Goal: Task Accomplishment & Management: Use online tool/utility

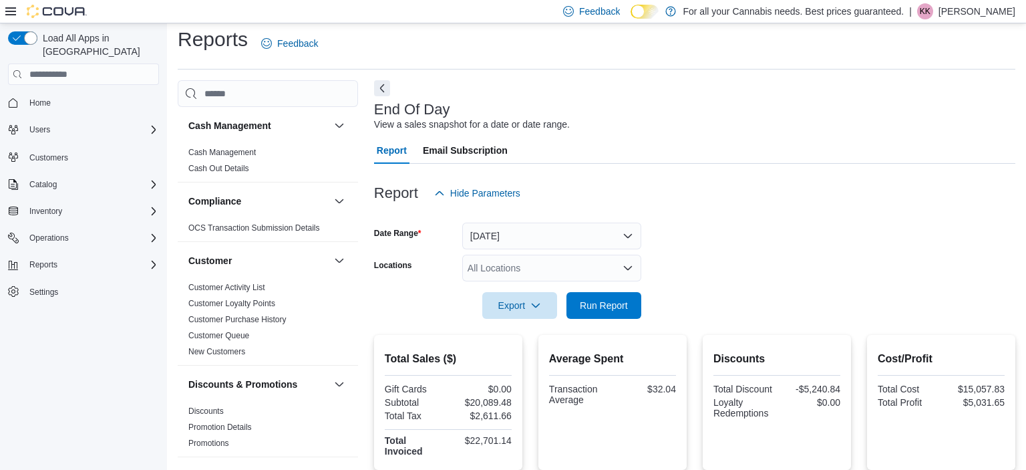
scroll to position [934, 0]
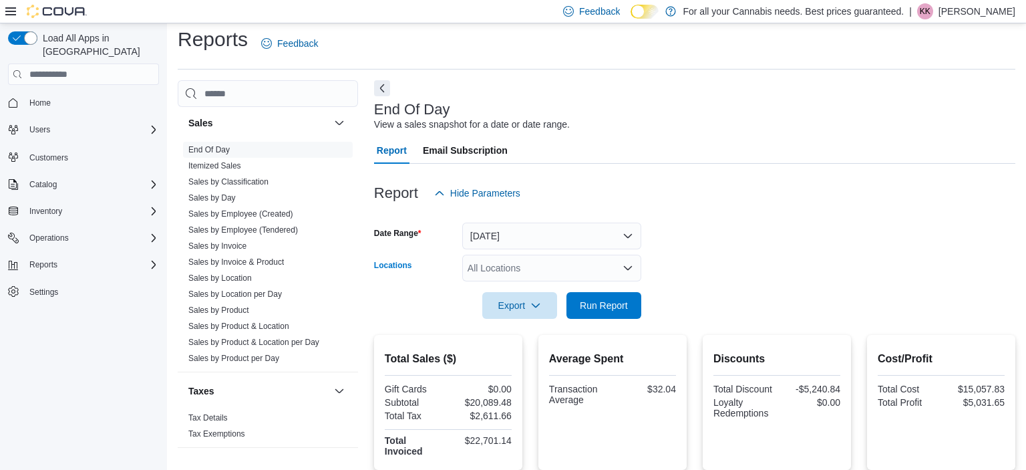
click at [515, 261] on div "All Locations" at bounding box center [551, 268] width 179 height 27
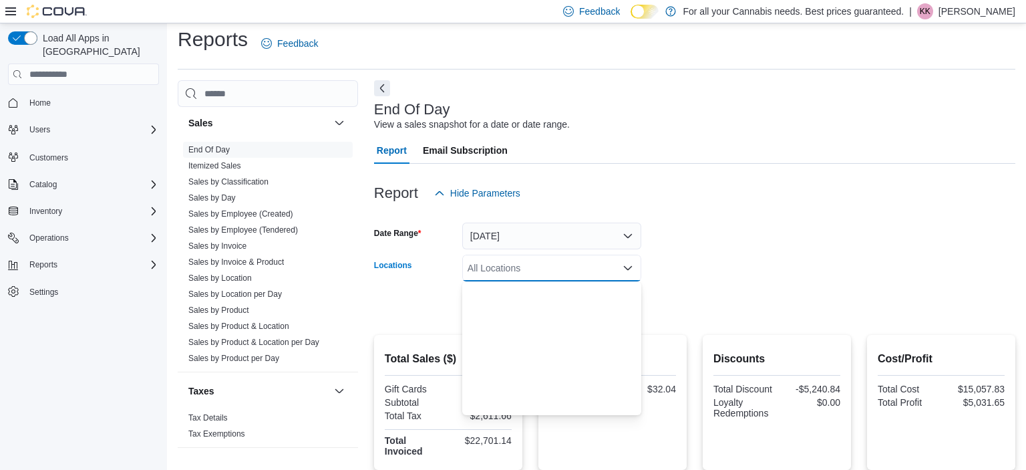
scroll to position [176, 0]
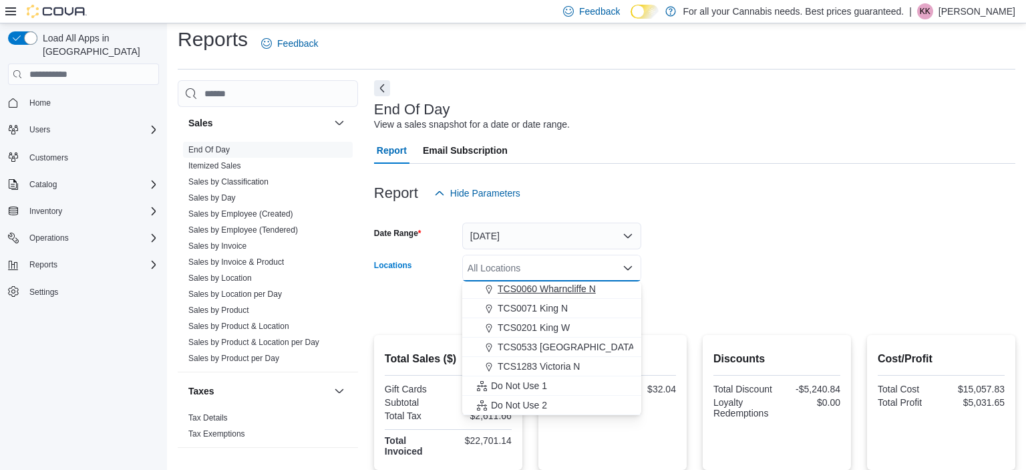
click at [541, 291] on span "TCS0060 Wharncliffe N" at bounding box center [547, 288] width 98 height 13
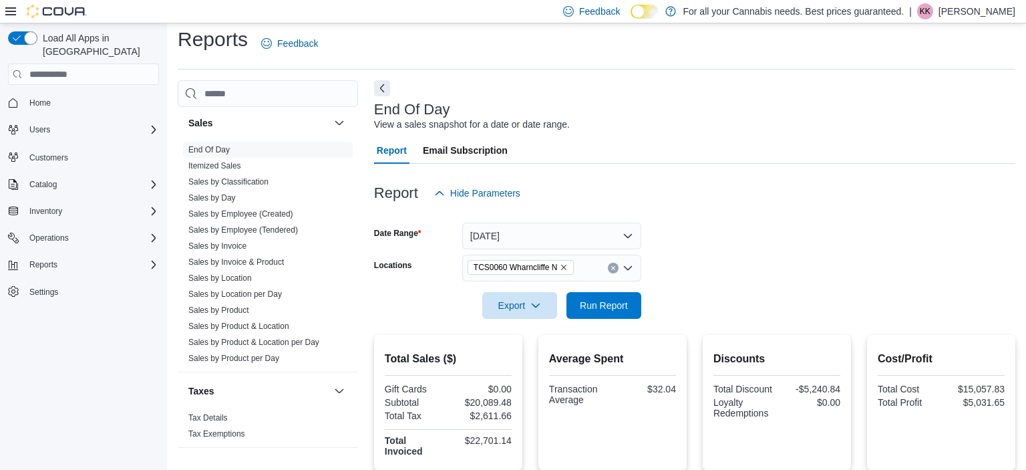
click at [755, 303] on form "Date Range [DATE] Locations TCS0060 Wharncliffe N Export Run Report" at bounding box center [694, 262] width 641 height 112
click at [623, 315] on span "Run Report" at bounding box center [603, 304] width 59 height 27
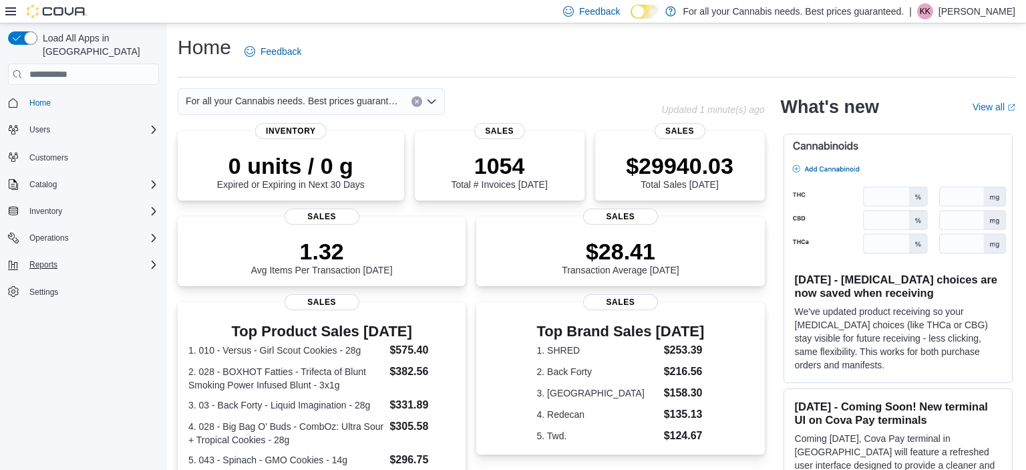
click at [68, 257] on div "Reports" at bounding box center [91, 265] width 135 height 16
click at [52, 313] on link "Reports" at bounding box center [38, 321] width 39 height 16
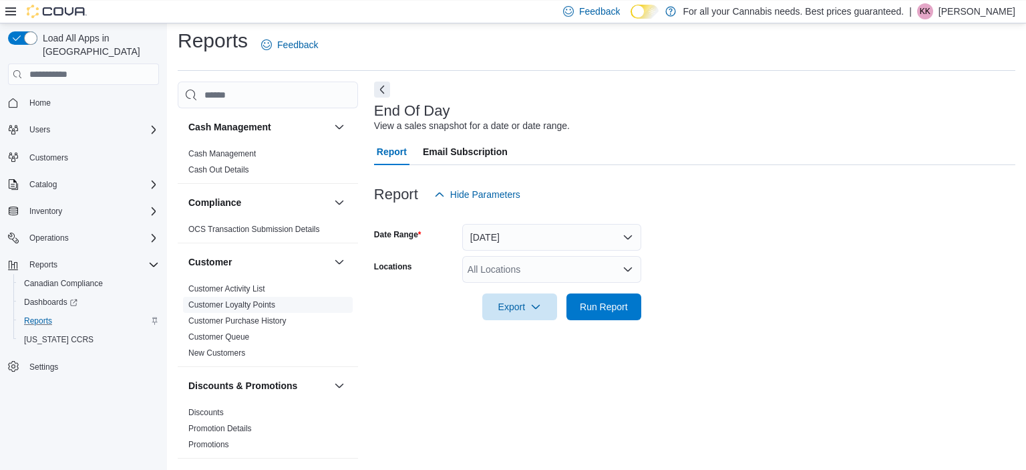
scroll to position [8, 0]
click at [484, 262] on div "All Locations" at bounding box center [551, 268] width 179 height 27
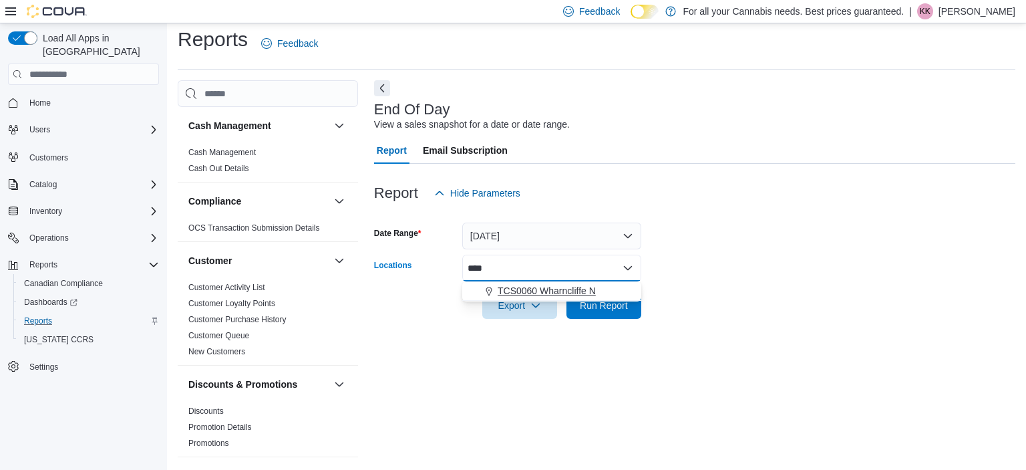
type input "****"
click at [542, 287] on span "TCS0060 Wharncliffe N" at bounding box center [547, 290] width 98 height 13
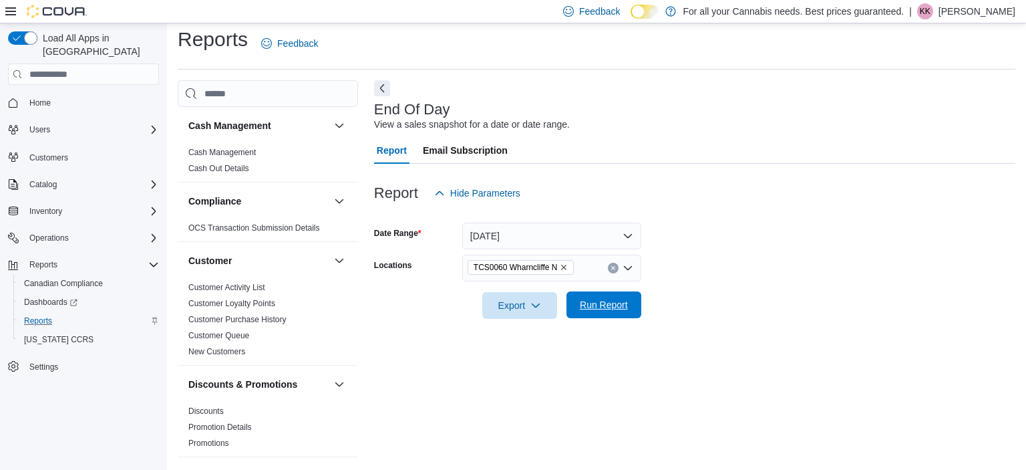
drag, startPoint x: 761, startPoint y: 286, endPoint x: 608, endPoint y: 312, distance: 155.8
click at [608, 312] on form "Date Range [DATE] Locations TCS0060 Wharncliffe N Export Run Report" at bounding box center [694, 262] width 641 height 112
click at [608, 312] on span "Run Report" at bounding box center [603, 304] width 59 height 27
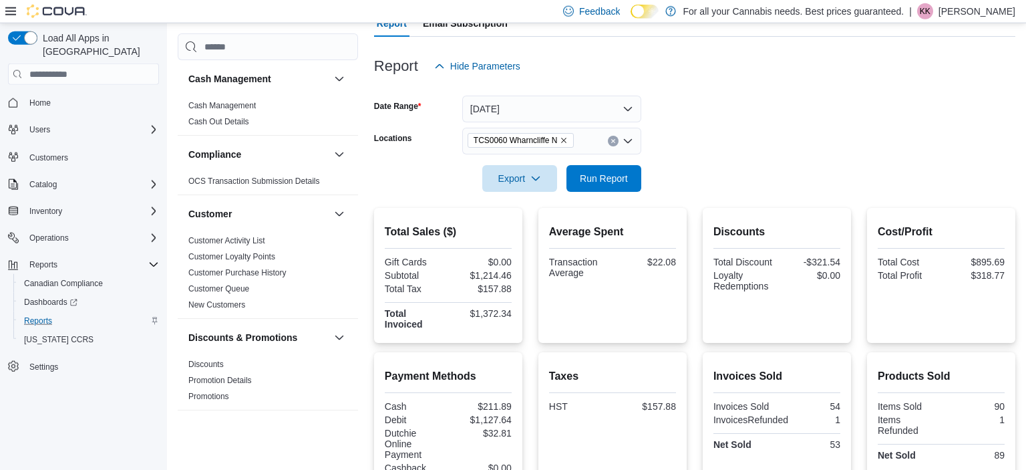
scroll to position [279, 0]
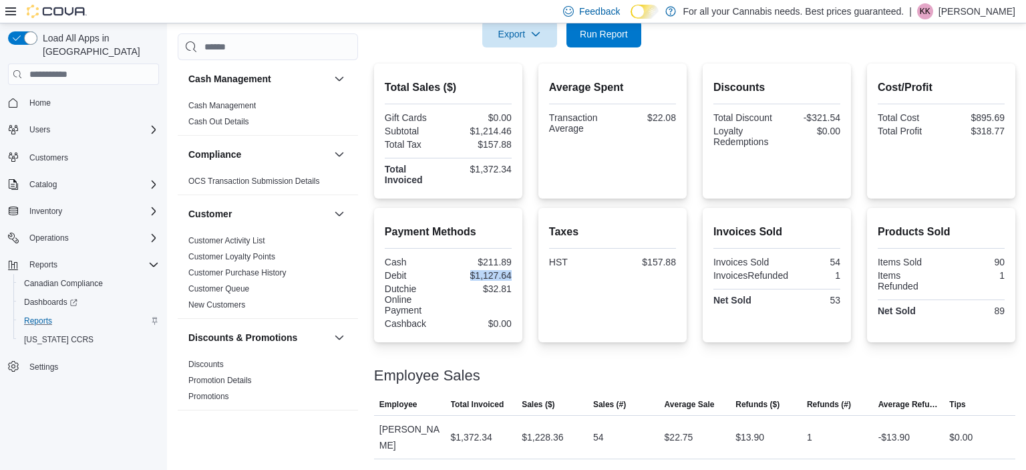
drag, startPoint x: 513, startPoint y: 276, endPoint x: 466, endPoint y: 277, distance: 46.8
click at [466, 277] on div "Payment Methods Cash $211.89 Debit $1,127.64 Dutchie Online Payment $32.81 Cash…" at bounding box center [448, 275] width 148 height 134
copy div "$1,127.64"
drag, startPoint x: 512, startPoint y: 167, endPoint x: 467, endPoint y: 169, distance: 44.8
click at [467, 169] on div "$1,372.34" at bounding box center [481, 169] width 61 height 11
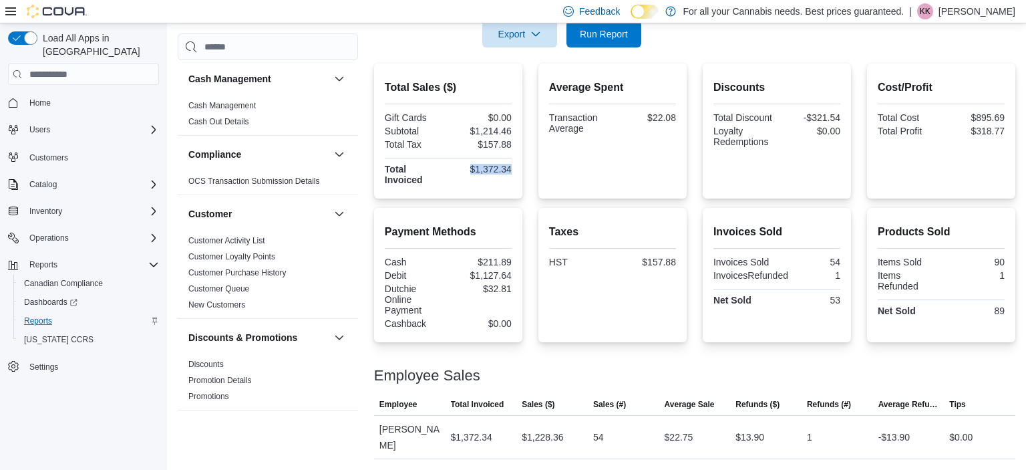
copy div "$1,372.34"
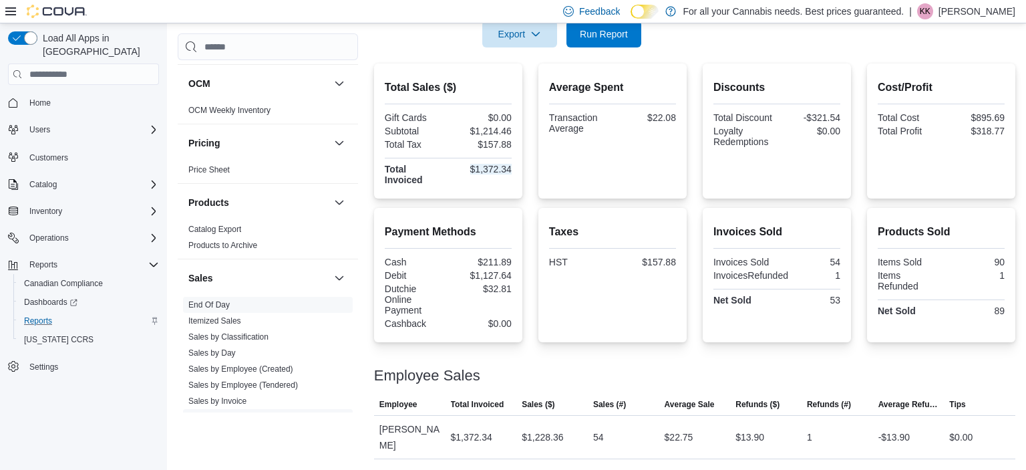
scroll to position [934, 0]
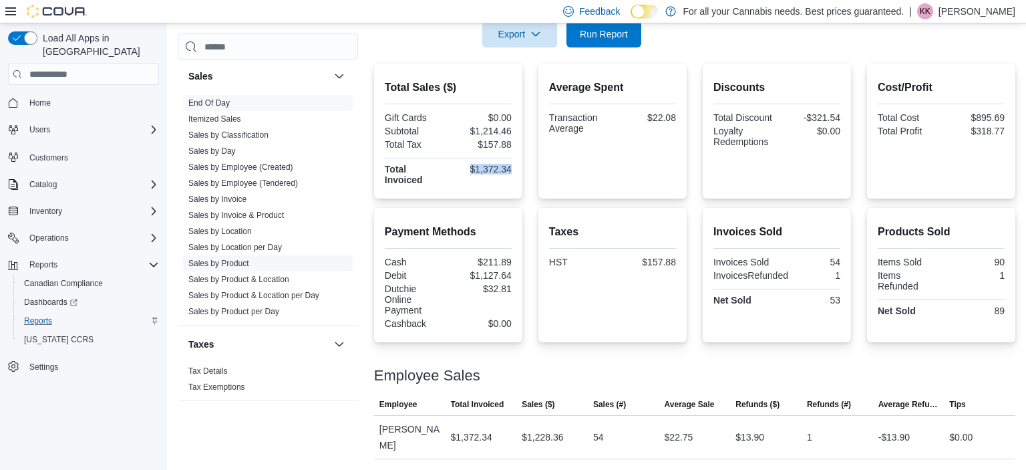
click at [216, 265] on link "Sales by Product" at bounding box center [218, 263] width 61 height 9
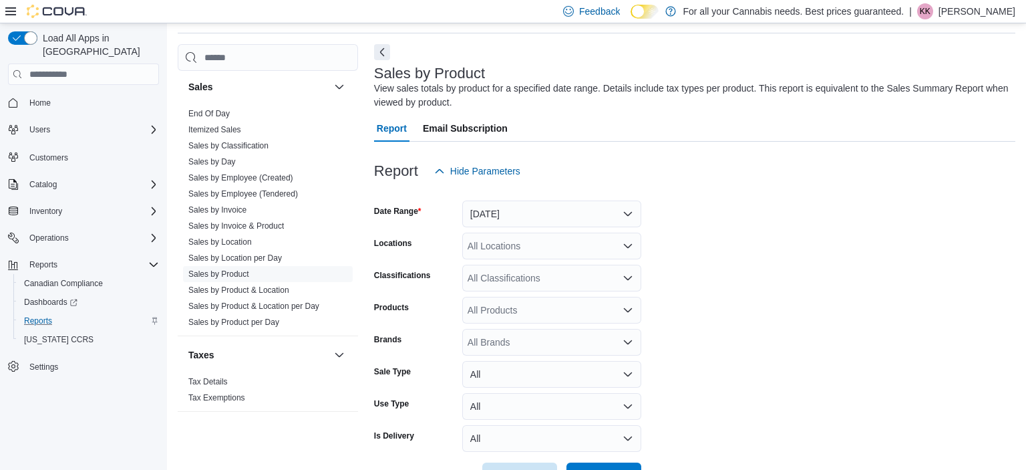
scroll to position [45, 0]
click at [520, 215] on button "[DATE]" at bounding box center [551, 213] width 179 height 27
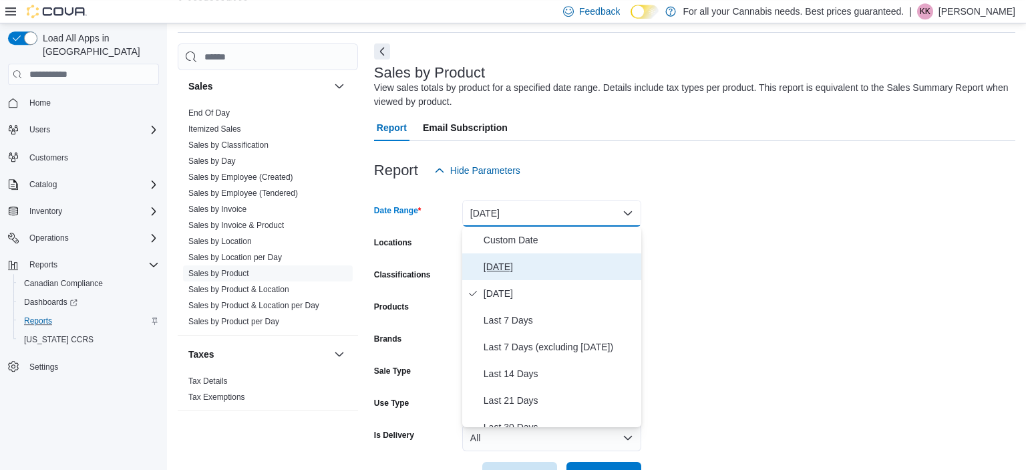
click at [532, 266] on span "[DATE]" at bounding box center [560, 267] width 152 height 16
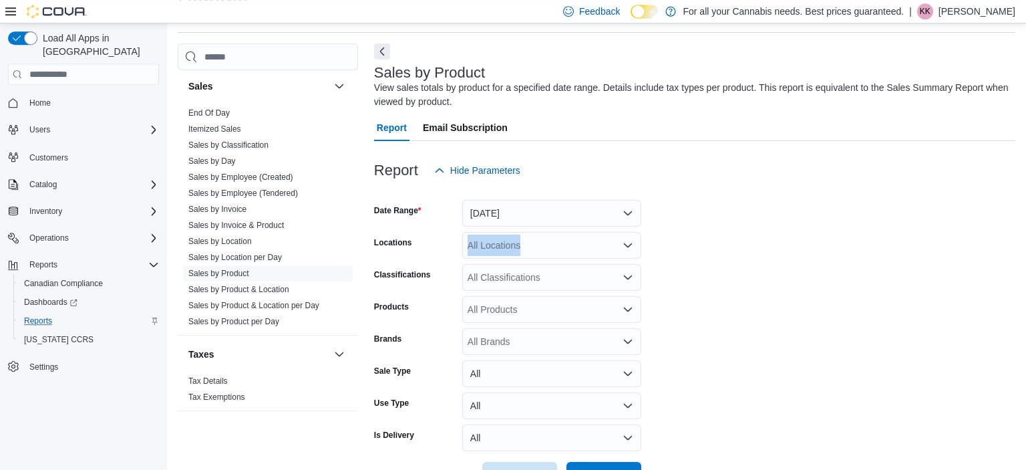
drag, startPoint x: 700, startPoint y: 241, endPoint x: 546, endPoint y: 237, distance: 153.7
click at [546, 237] on form "Date Range [DATE] Locations All Locations Classifications All Classifications P…" at bounding box center [694, 336] width 641 height 305
click at [546, 237] on div "All Locations" at bounding box center [551, 245] width 179 height 27
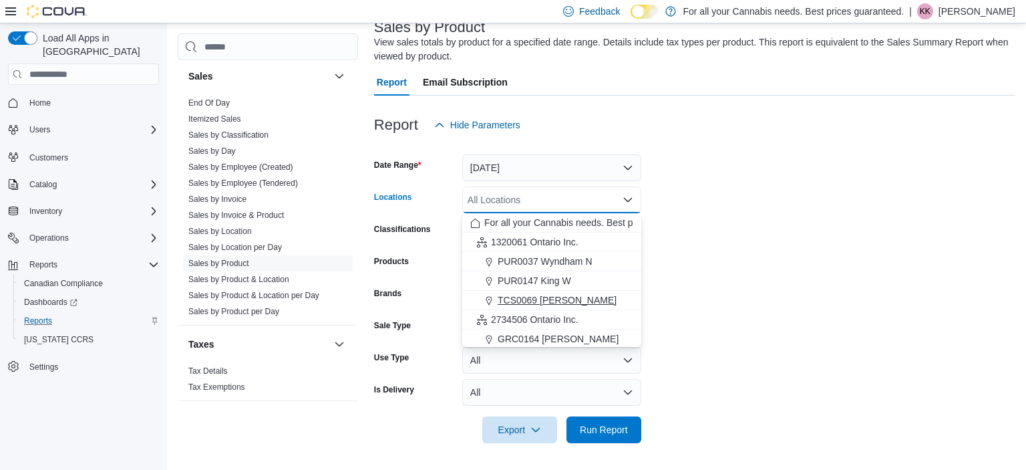
scroll to position [176, 0]
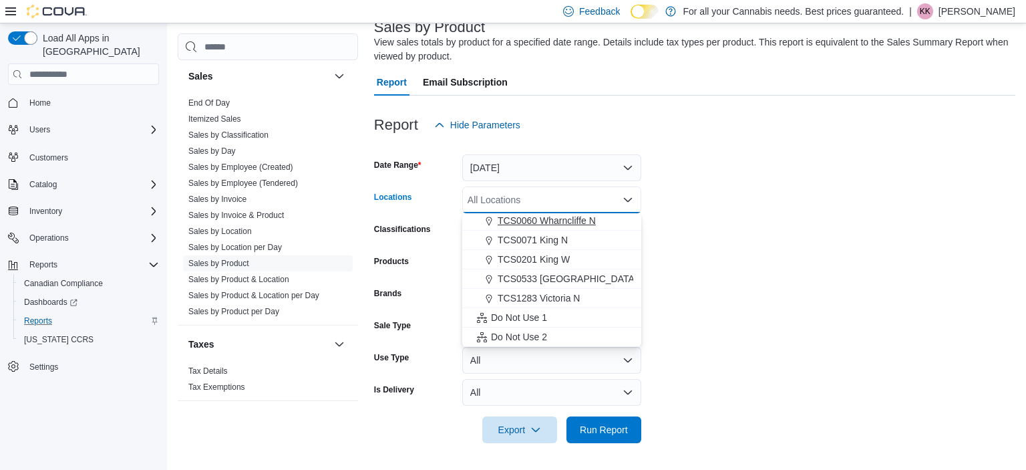
click at [578, 221] on span "TCS0060 Wharncliffe N" at bounding box center [547, 220] width 98 height 13
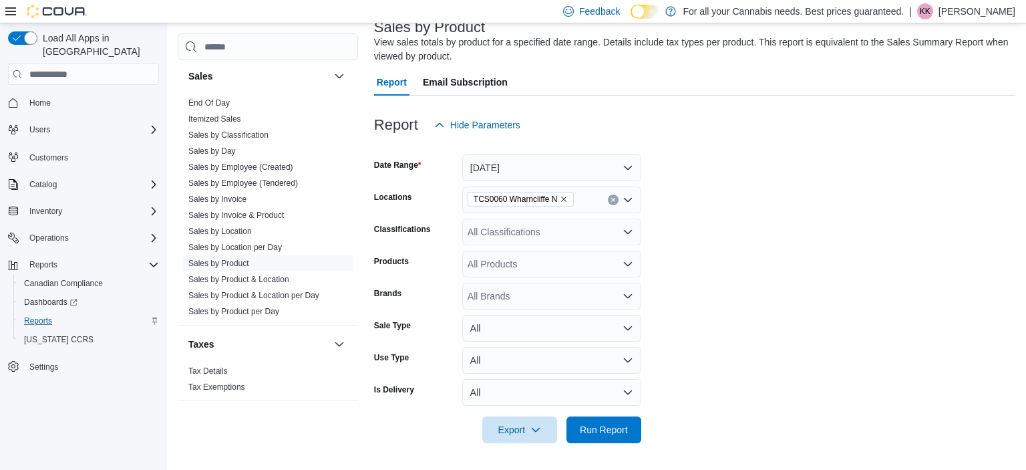
click at [697, 226] on form "Date Range [DATE] Locations TCS0060 Wharncliffe N Classifications All Classific…" at bounding box center [694, 290] width 641 height 305
click at [636, 423] on button "Run Report" at bounding box center [603, 428] width 75 height 27
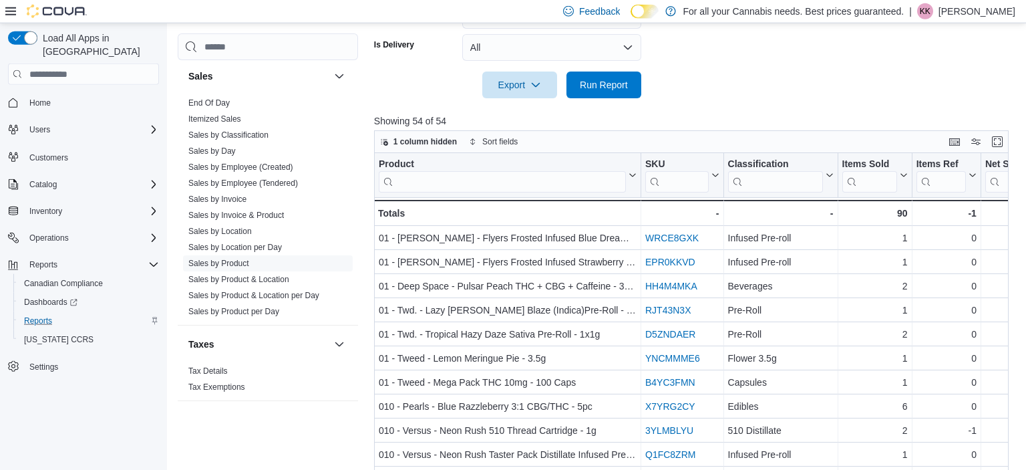
scroll to position [436, 0]
click at [504, 142] on span "Sort fields" at bounding box center [499, 140] width 35 height 11
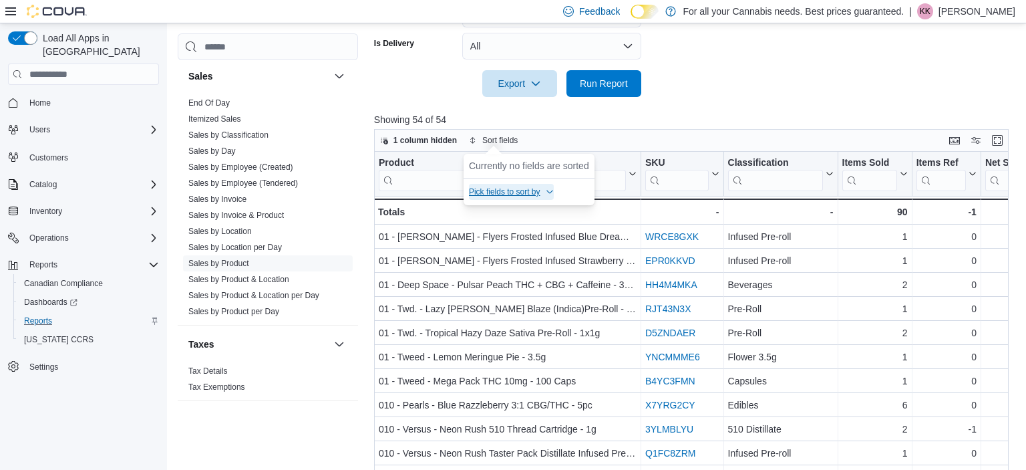
click at [517, 191] on span "Pick fields to sort by" at bounding box center [504, 191] width 71 height 11
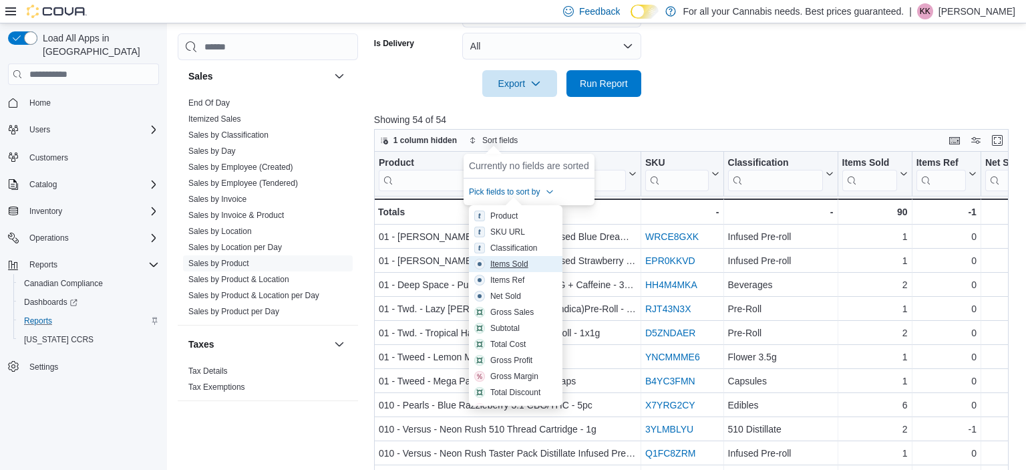
click at [519, 267] on div "Items Sold" at bounding box center [509, 264] width 38 height 11
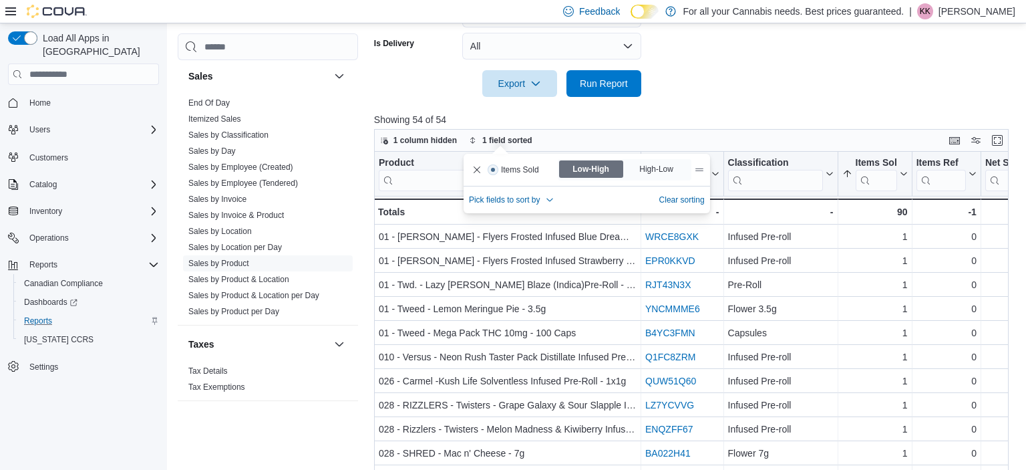
click at [725, 135] on div "1 column hidden 1 field sorted" at bounding box center [691, 140] width 635 height 23
click at [687, 162] on span "High-Low" at bounding box center [658, 168] width 64 height 17
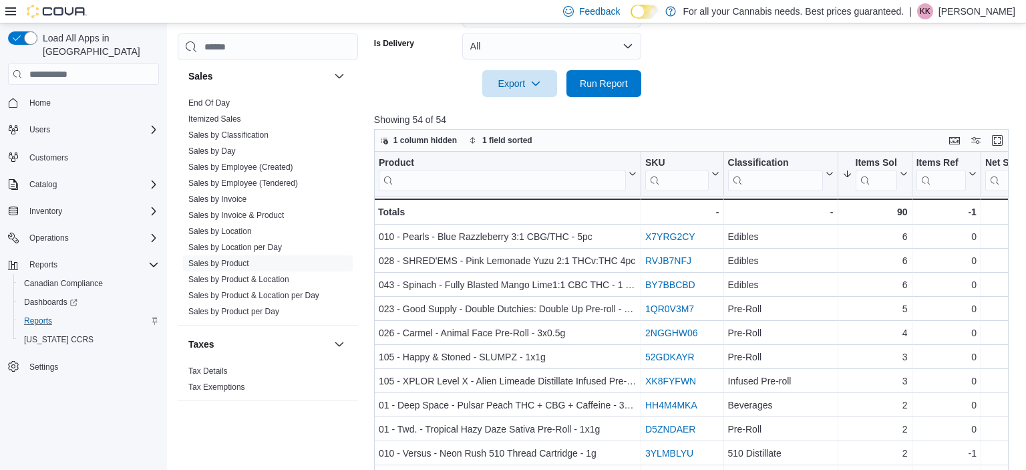
click at [705, 135] on div "1 column hidden 1 field sorted" at bounding box center [691, 140] width 635 height 23
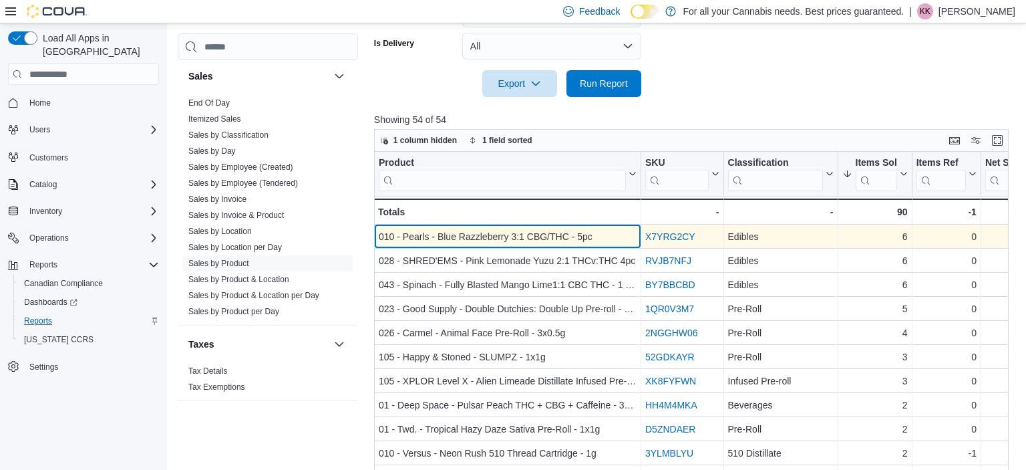
click at [535, 230] on div "010 - Pearls - Blue Razzleberry 3:1 CBG/THC - 5pc" at bounding box center [508, 236] width 258 height 16
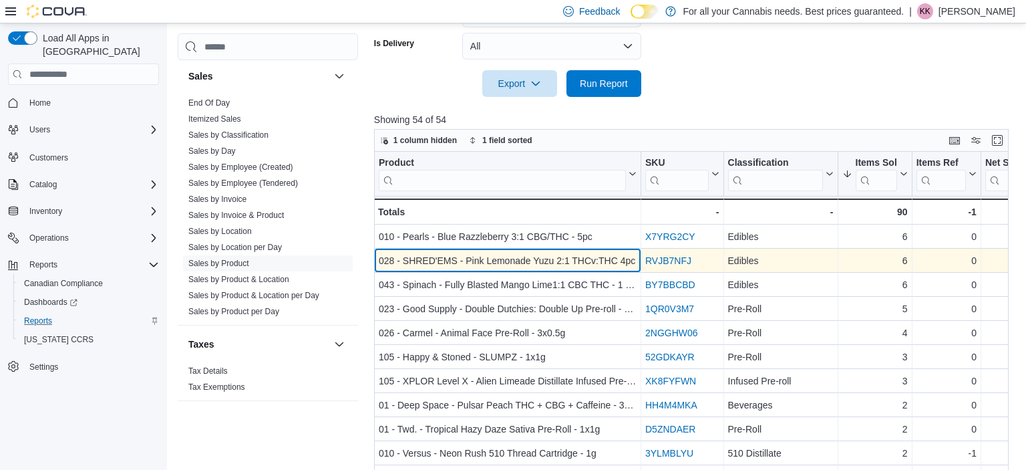
click at [482, 258] on div "028 - SHRED'EMS - Pink Lemonade Yuzu 2:1 THCv:THC 4pc" at bounding box center [508, 260] width 258 height 16
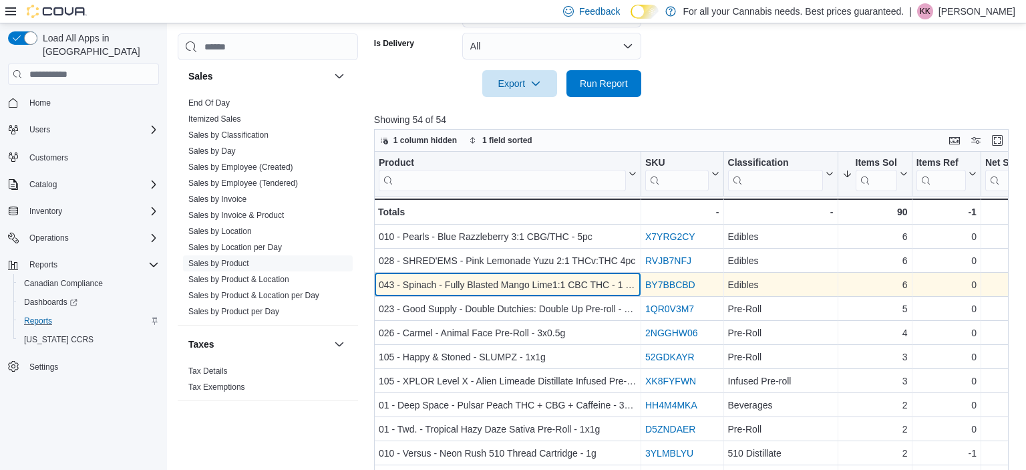
click at [520, 285] on div "043 - Spinach - Fully Blasted Mango Lime1:1 CBC THC - 1 Pack" at bounding box center [508, 285] width 258 height 16
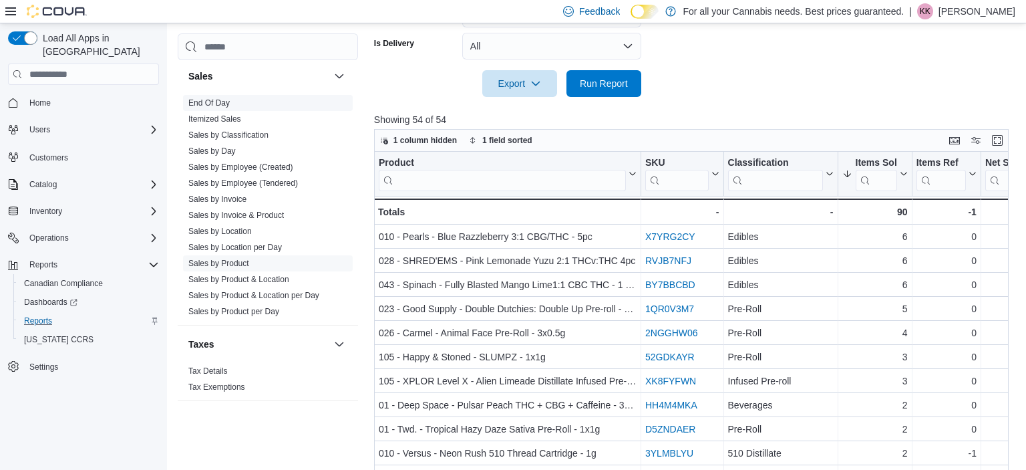
click at [211, 95] on span "End Of Day" at bounding box center [268, 103] width 170 height 16
click at [219, 103] on link "End Of Day" at bounding box center [208, 102] width 41 height 9
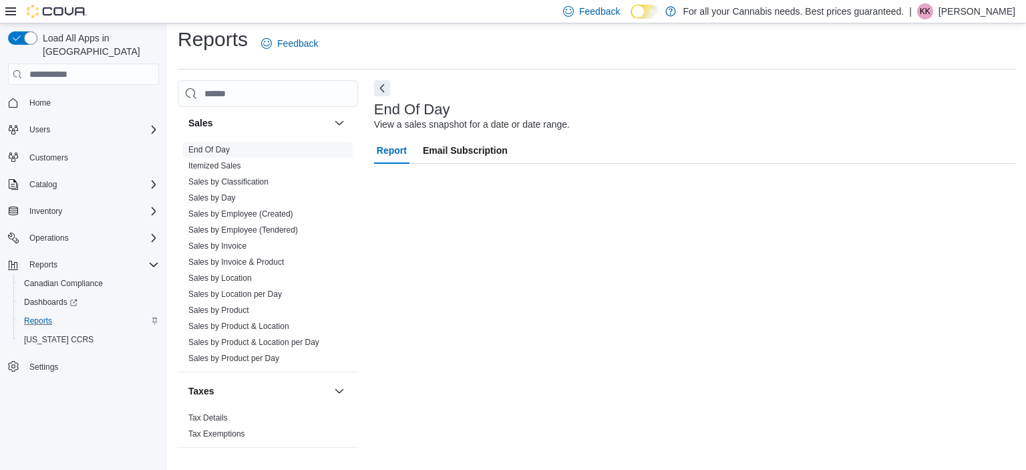
scroll to position [8, 0]
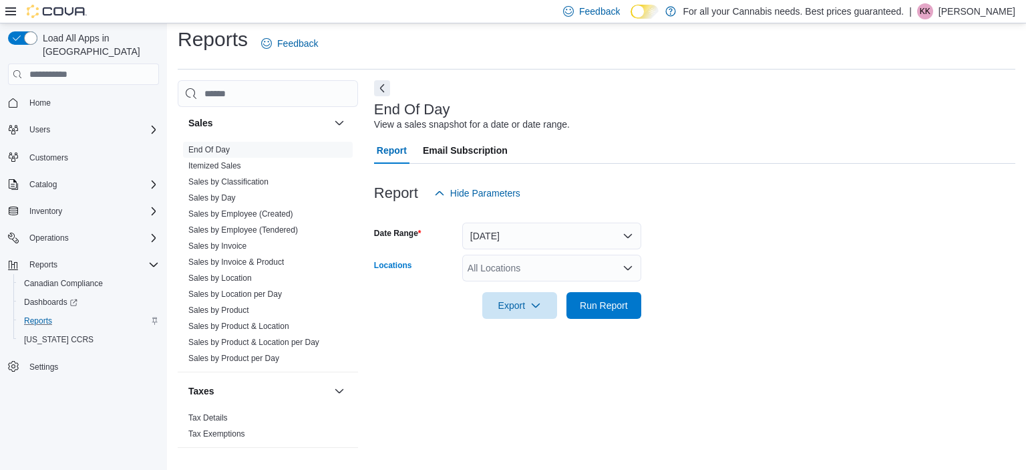
click at [536, 273] on div "All Locations" at bounding box center [551, 268] width 179 height 27
type input "****"
click at [536, 293] on span "TCS0060 Wharncliffe N" at bounding box center [547, 290] width 98 height 13
click at [691, 279] on form "Date Range [DATE] Locations TCS0060 Wharncliffe N Export Run Report" at bounding box center [694, 262] width 641 height 112
click at [619, 296] on span "Run Report" at bounding box center [603, 304] width 59 height 27
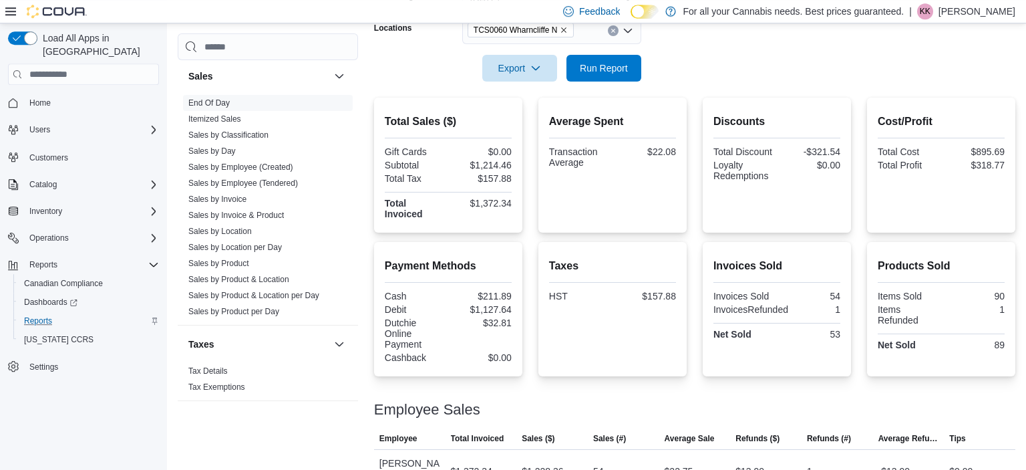
scroll to position [246, 0]
drag, startPoint x: 511, startPoint y: 309, endPoint x: 477, endPoint y: 307, distance: 34.1
click at [477, 307] on div "$1,127.64" at bounding box center [481, 308] width 61 height 11
copy div "1,127.64"
drag, startPoint x: 512, startPoint y: 202, endPoint x: 469, endPoint y: 204, distance: 42.8
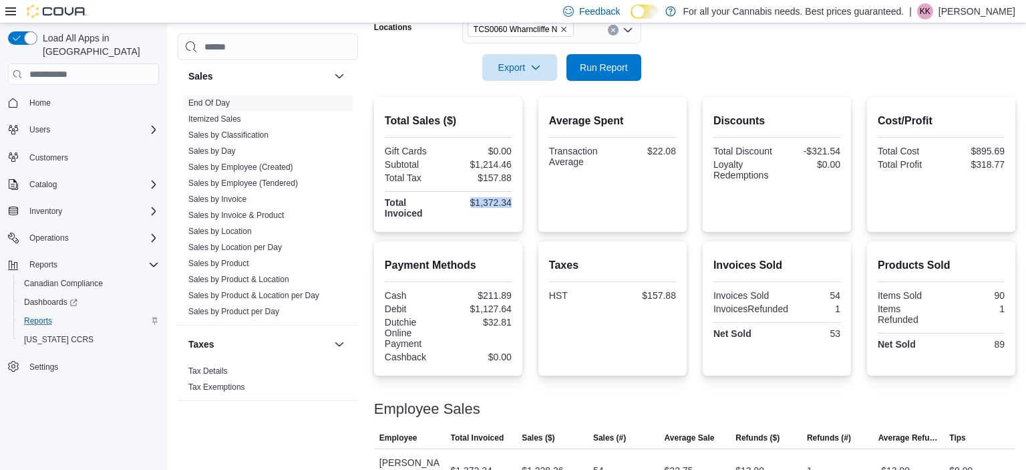
click at [469, 204] on div "$1,372.34" at bounding box center [481, 202] width 61 height 11
copy div "$1,372.34"
